Goal: Task Accomplishment & Management: Complete application form

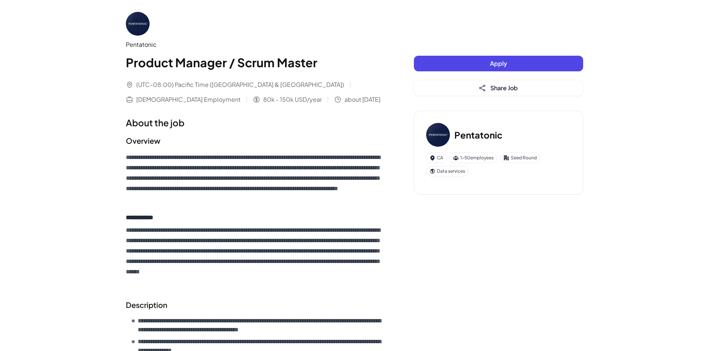
click at [142, 42] on div "Pentatonic" at bounding box center [255, 44] width 258 height 9
click at [139, 25] on img at bounding box center [138, 24] width 24 height 24
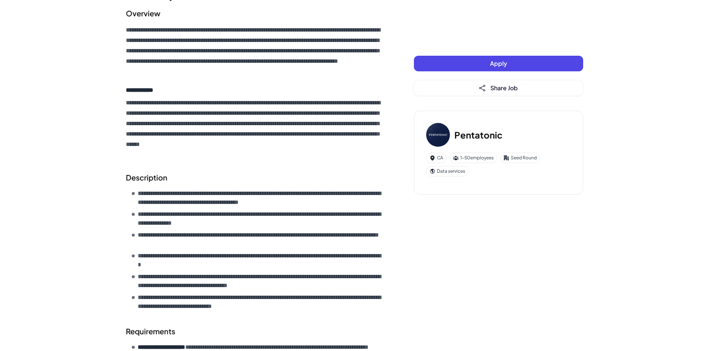
scroll to position [139, 0]
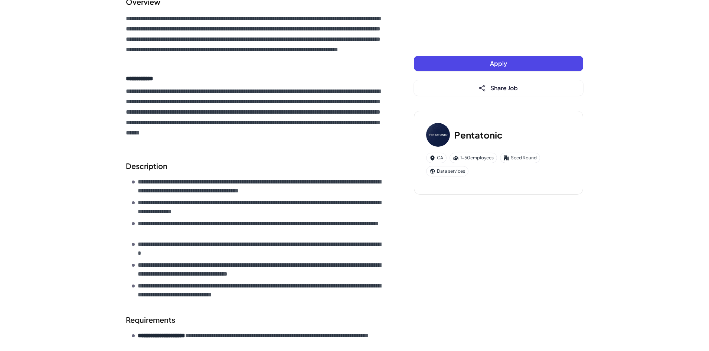
click at [447, 67] on button "Apply" at bounding box center [498, 64] width 169 height 16
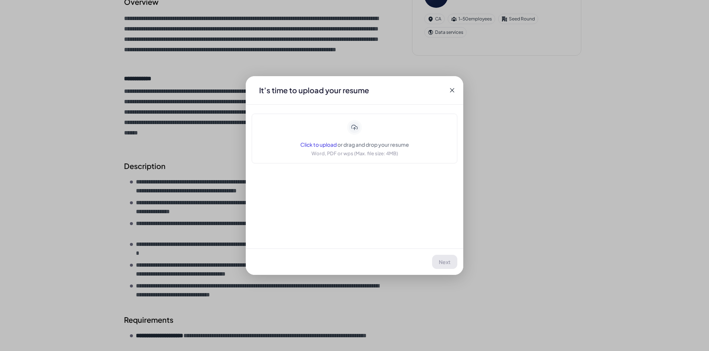
click at [310, 144] on span "Click to upload" at bounding box center [318, 144] width 36 height 7
click at [443, 267] on button "Next" at bounding box center [445, 262] width 25 height 14
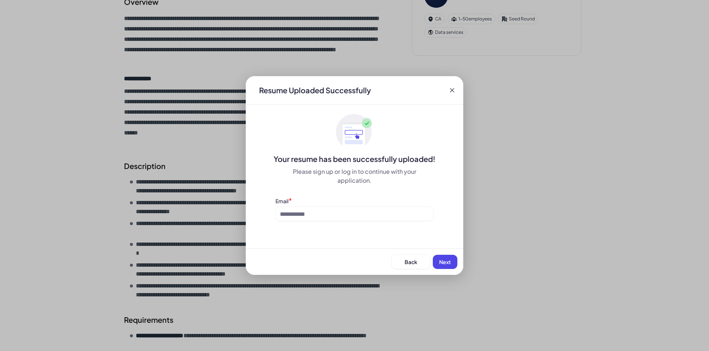
click at [404, 228] on div "Resume Uploaded Successfully Your resume has been successfully uploaded! Please…" at bounding box center [355, 175] width 218 height 199
click at [401, 224] on div "Resume Uploaded Successfully Your resume has been successfully uploaded! Please…" at bounding box center [355, 175] width 218 height 199
click at [400, 211] on input at bounding box center [355, 214] width 158 height 14
type input "**********"
click at [450, 261] on span "Next" at bounding box center [445, 261] width 12 height 7
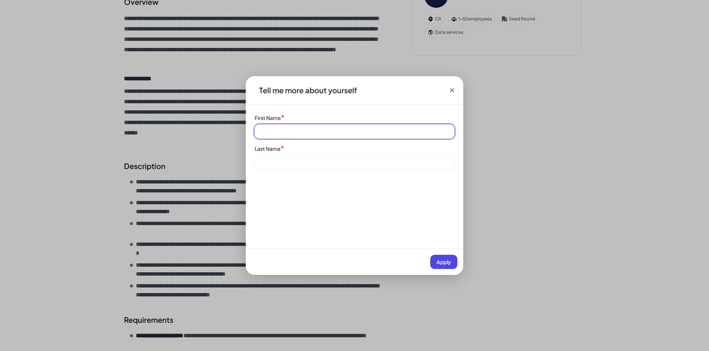
click at [316, 132] on input at bounding box center [355, 131] width 200 height 14
type input "*******"
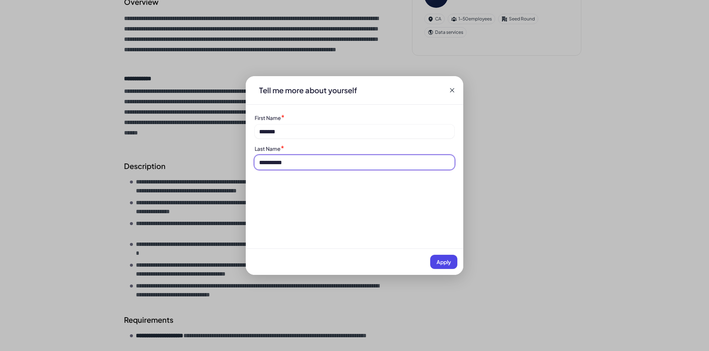
type input "**********"
click at [442, 264] on span "Apply" at bounding box center [444, 261] width 14 height 7
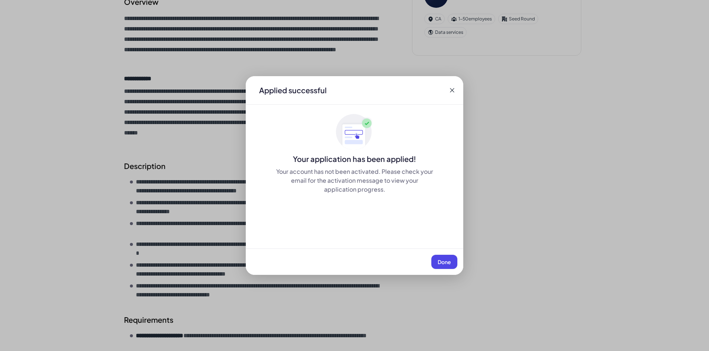
click at [444, 257] on button "Done" at bounding box center [445, 262] width 26 height 14
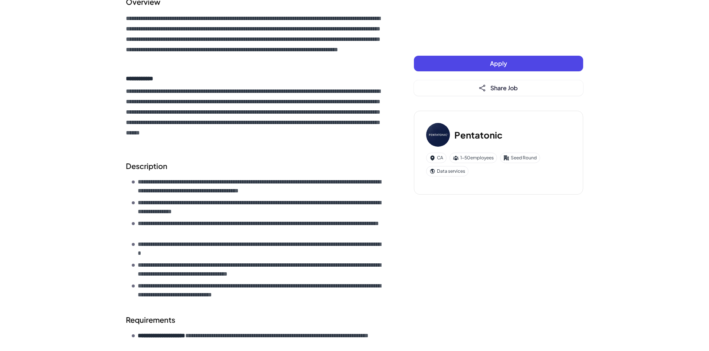
scroll to position [325, 0]
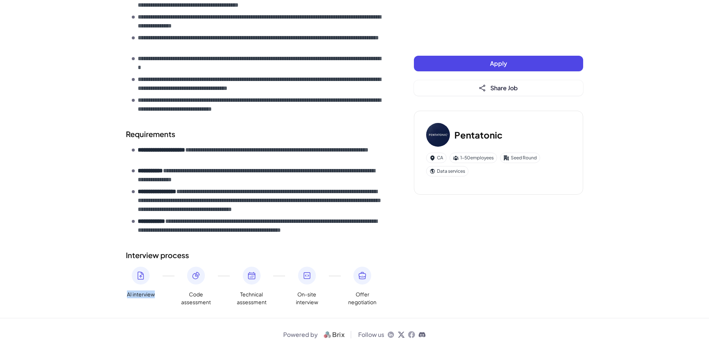
drag, startPoint x: 126, startPoint y: 295, endPoint x: 162, endPoint y: 293, distance: 35.3
click at [162, 293] on div "AI interview Code assessment Technical assessment On-site interview Offer negot…" at bounding box center [255, 286] width 258 height 39
copy span "AI interview"
